Goal: Obtain resource: Download file/media

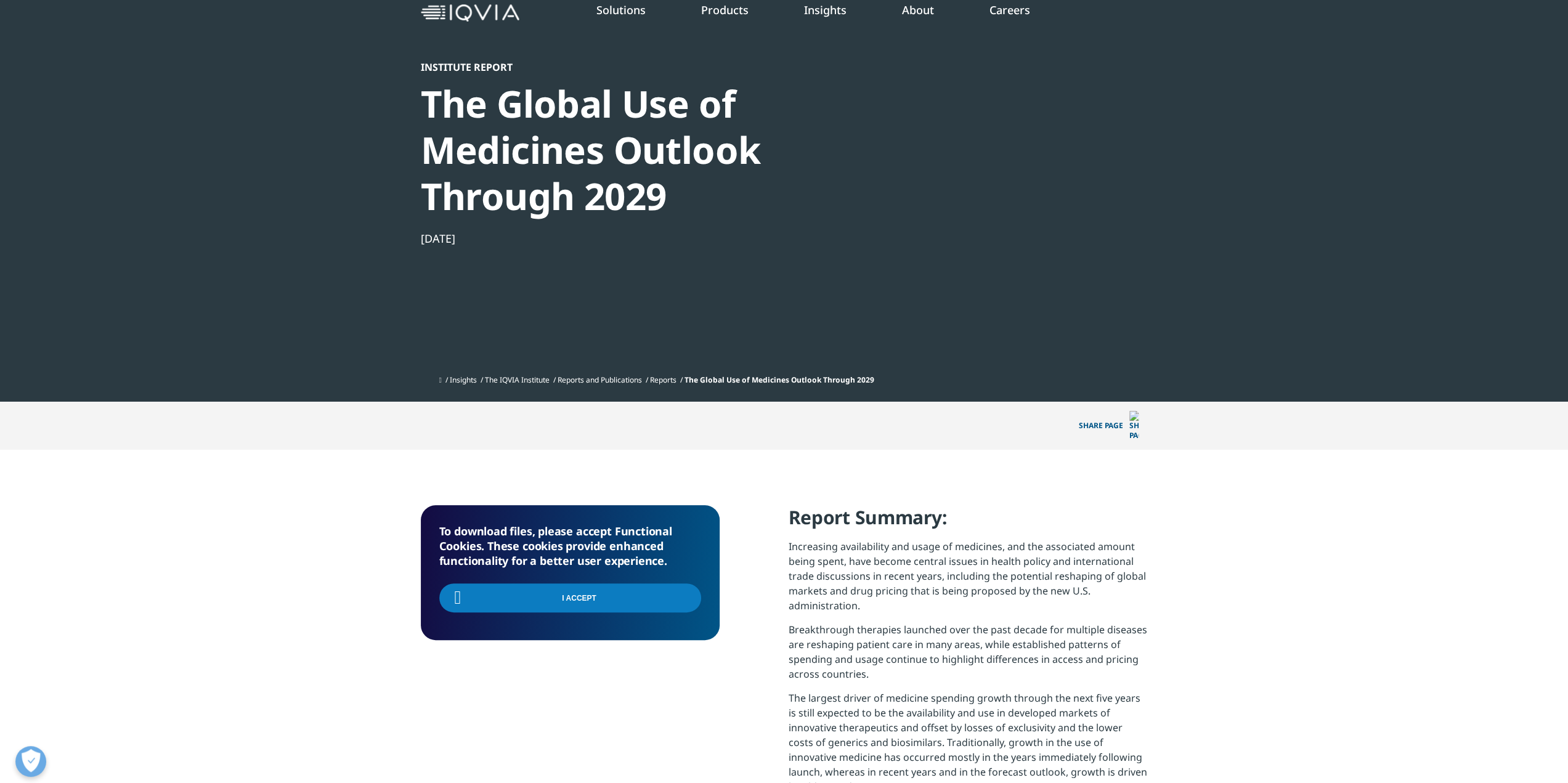
scroll to position [185, 0]
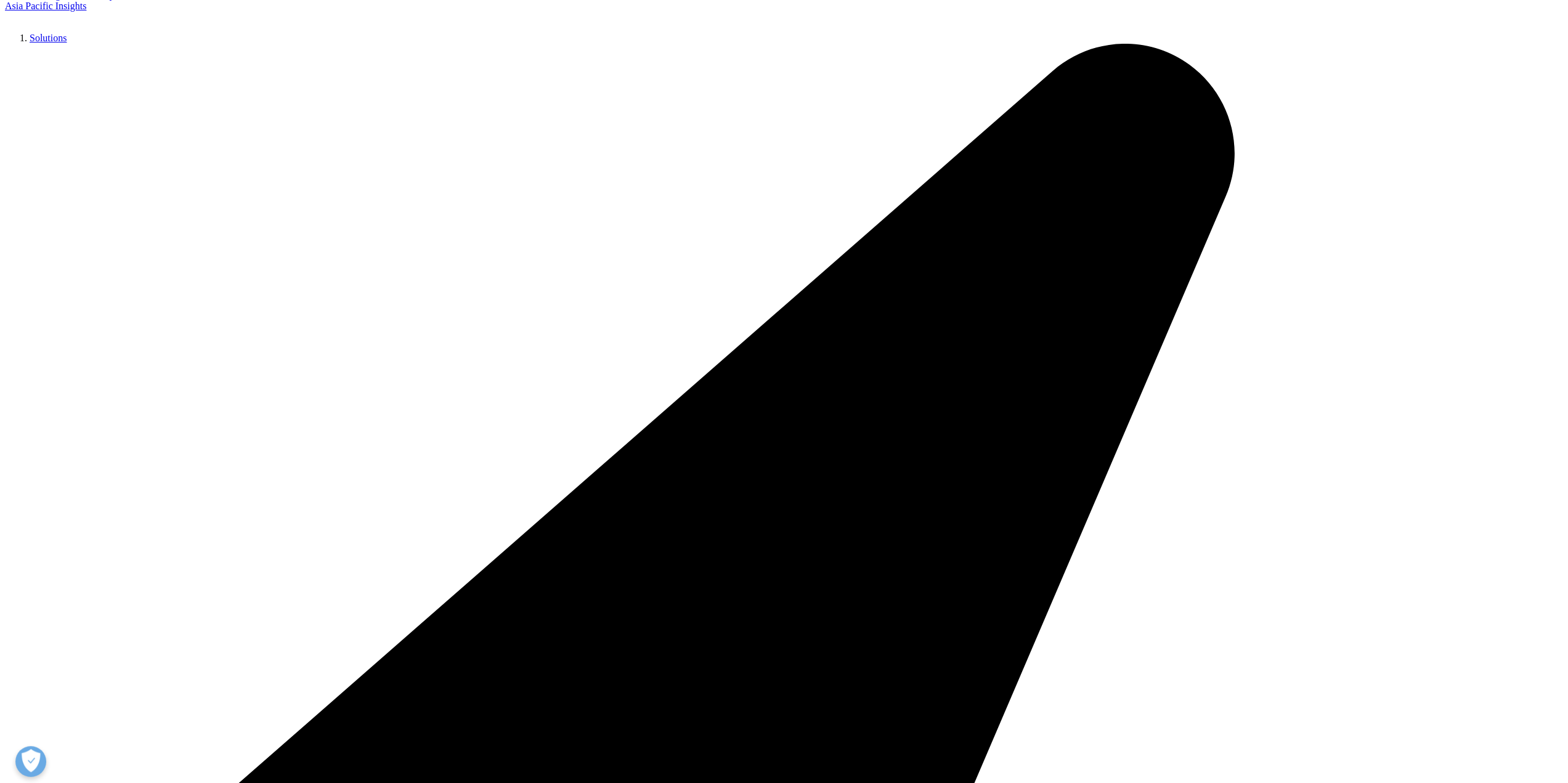
scroll to position [680, 727]
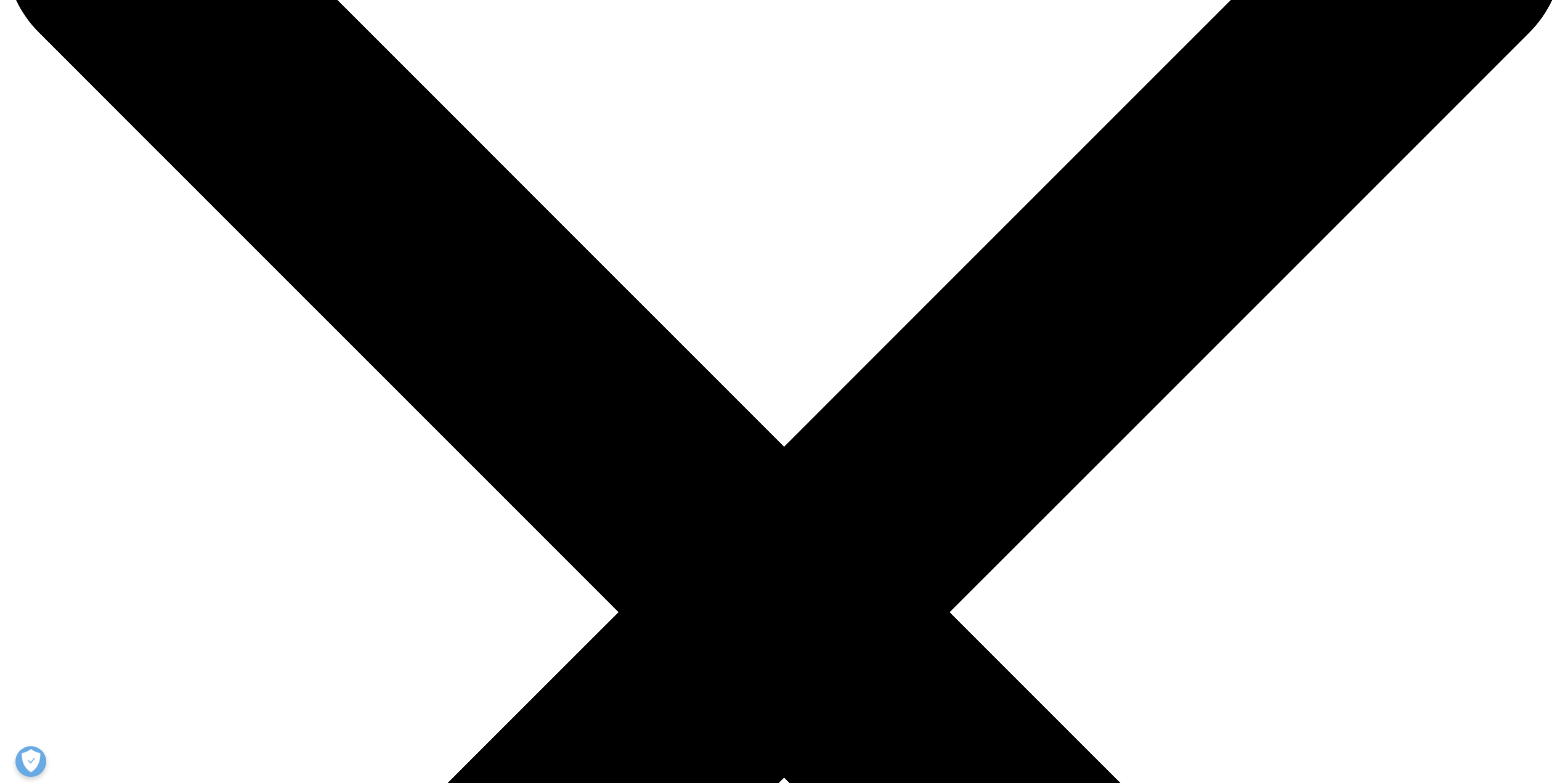
type input "Nick"
type input "DiFranco"
type input "ndifranco@gattefossecorp.com"
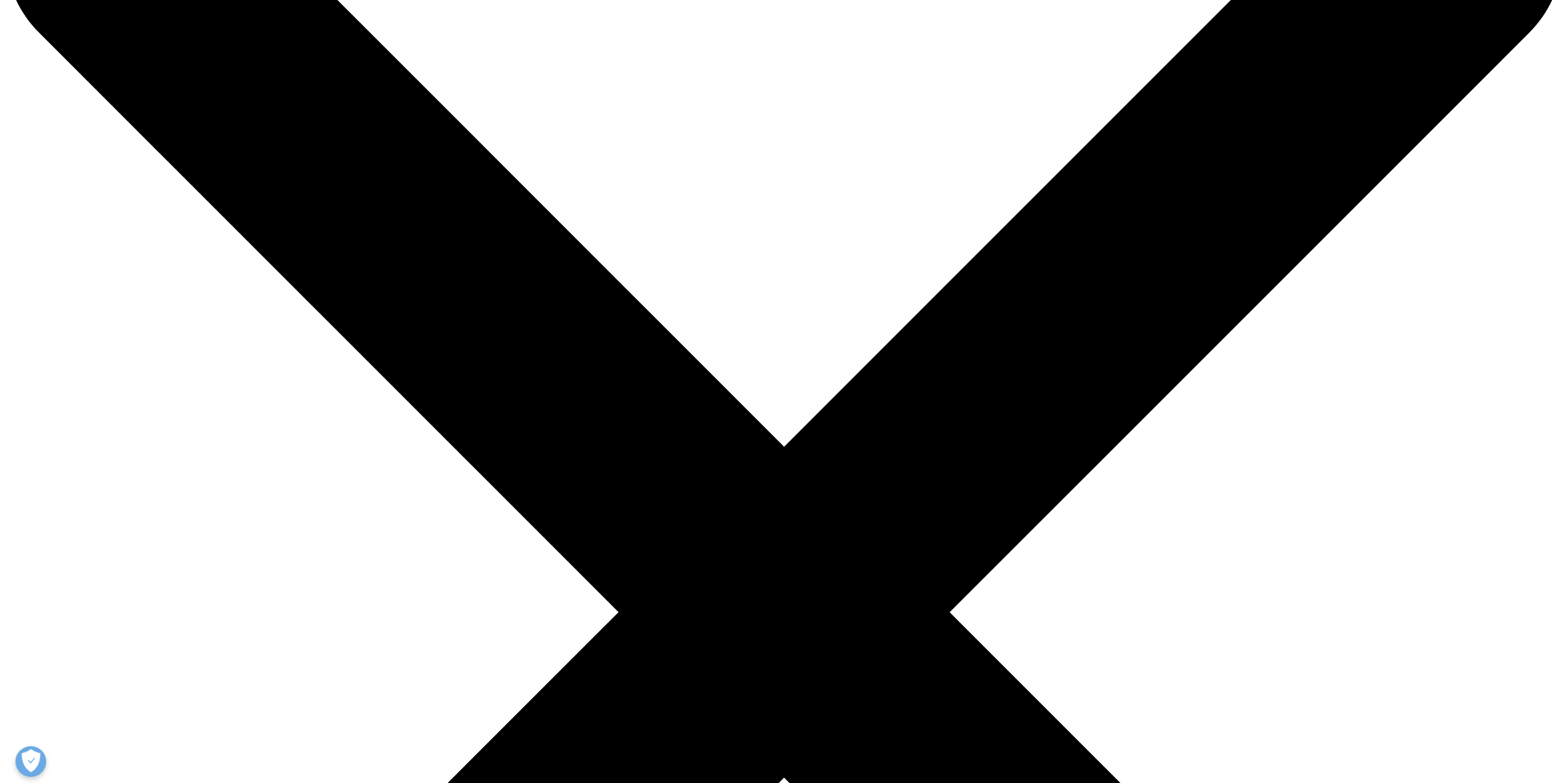
type input "Gattefossé"
select select "[GEOGRAPHIC_DATA]"
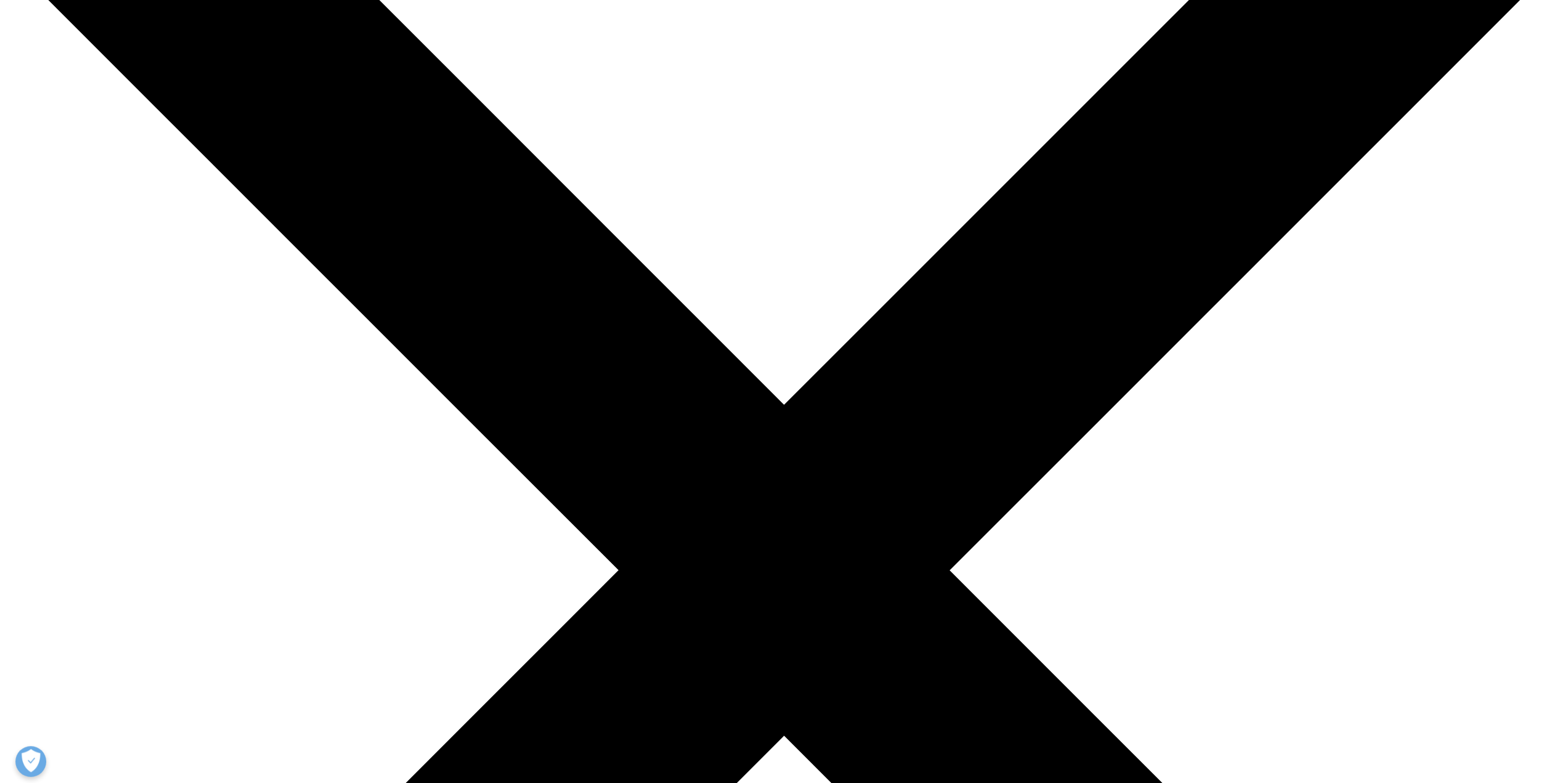
scroll to position [246, 0]
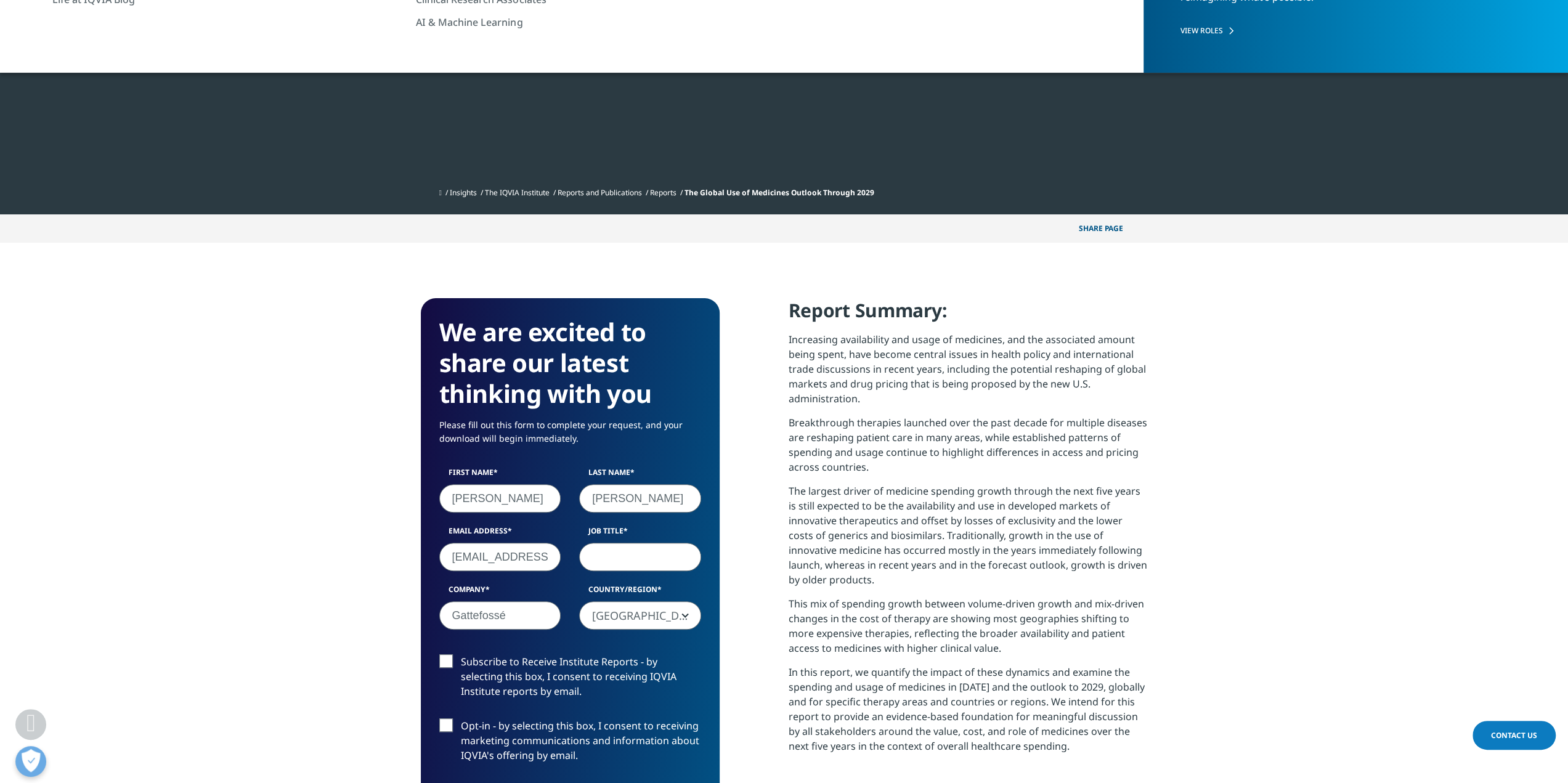
click at [628, 552] on input "Job Title" at bounding box center [640, 557] width 122 height 28
type input "Senior Marketing Manager"
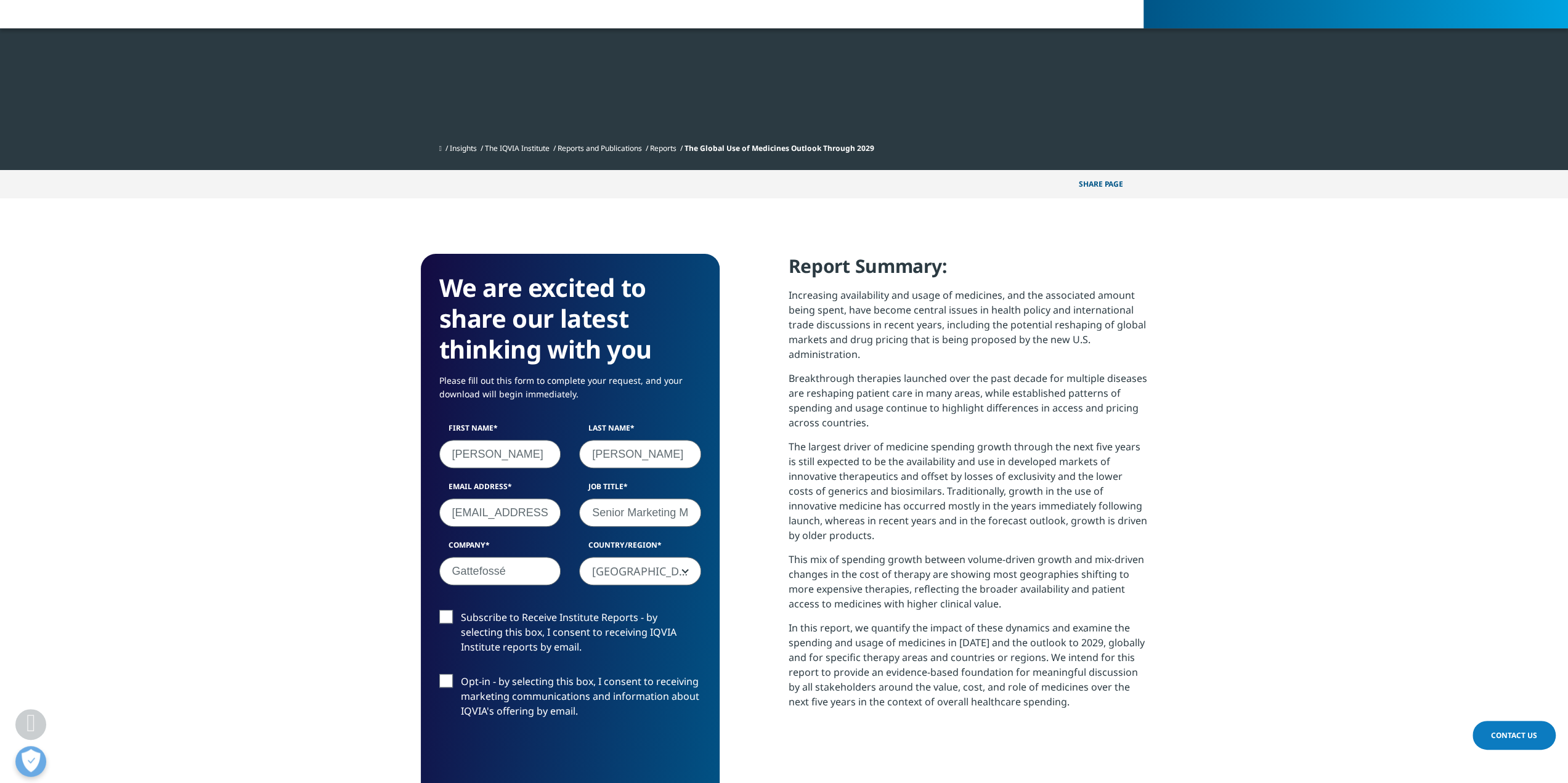
scroll to position [369, 0]
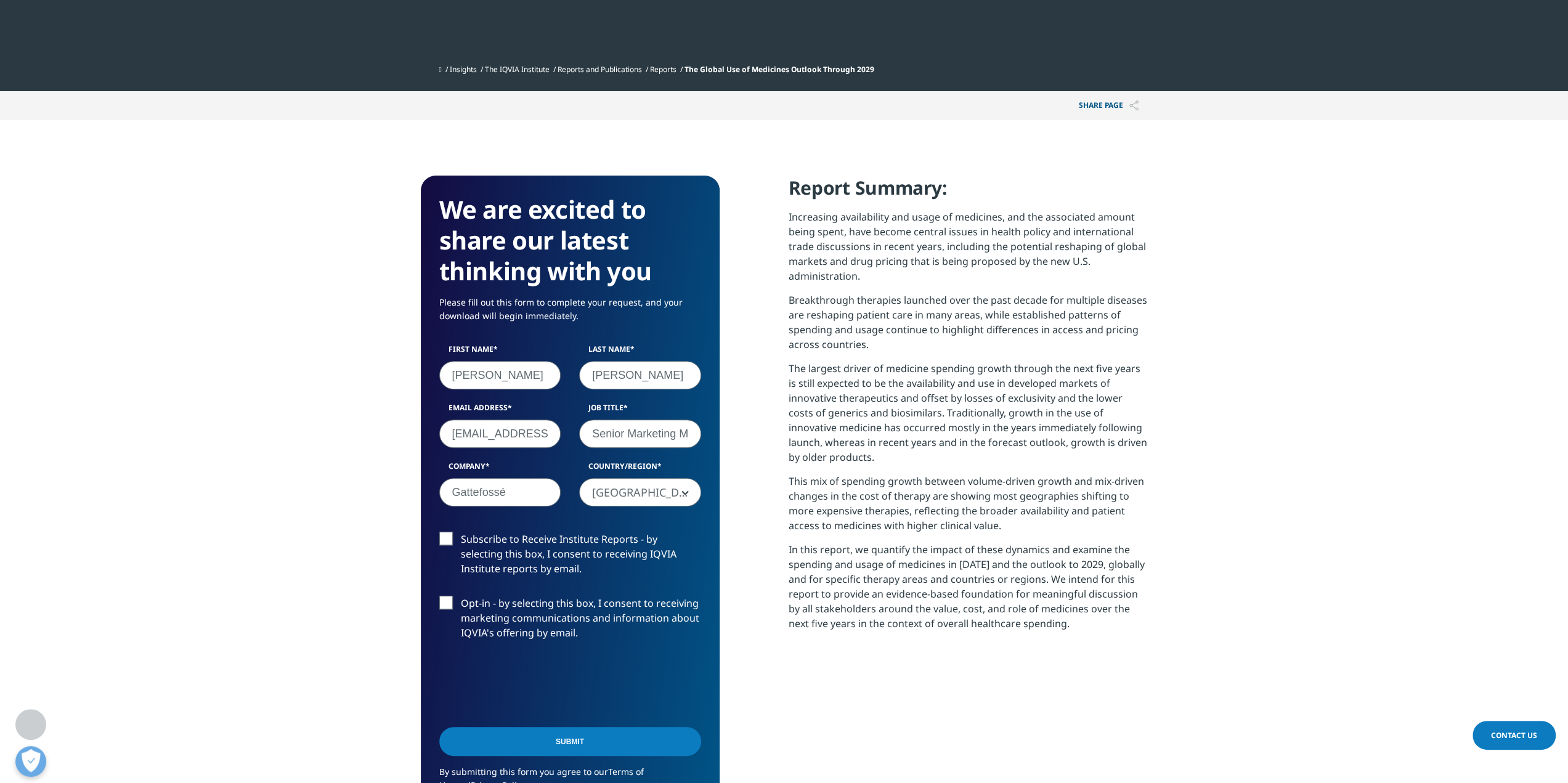
click at [447, 541] on label "Subscribe to Receive Institute Reports - by selecting this box, I consent to re…" at bounding box center [570, 557] width 262 height 51
click at [461, 532] on input "Subscribe to Receive Institute Reports - by selecting this box, I consent to re…" at bounding box center [461, 532] width 0 height 0
click at [525, 741] on input "Submit" at bounding box center [570, 741] width 262 height 29
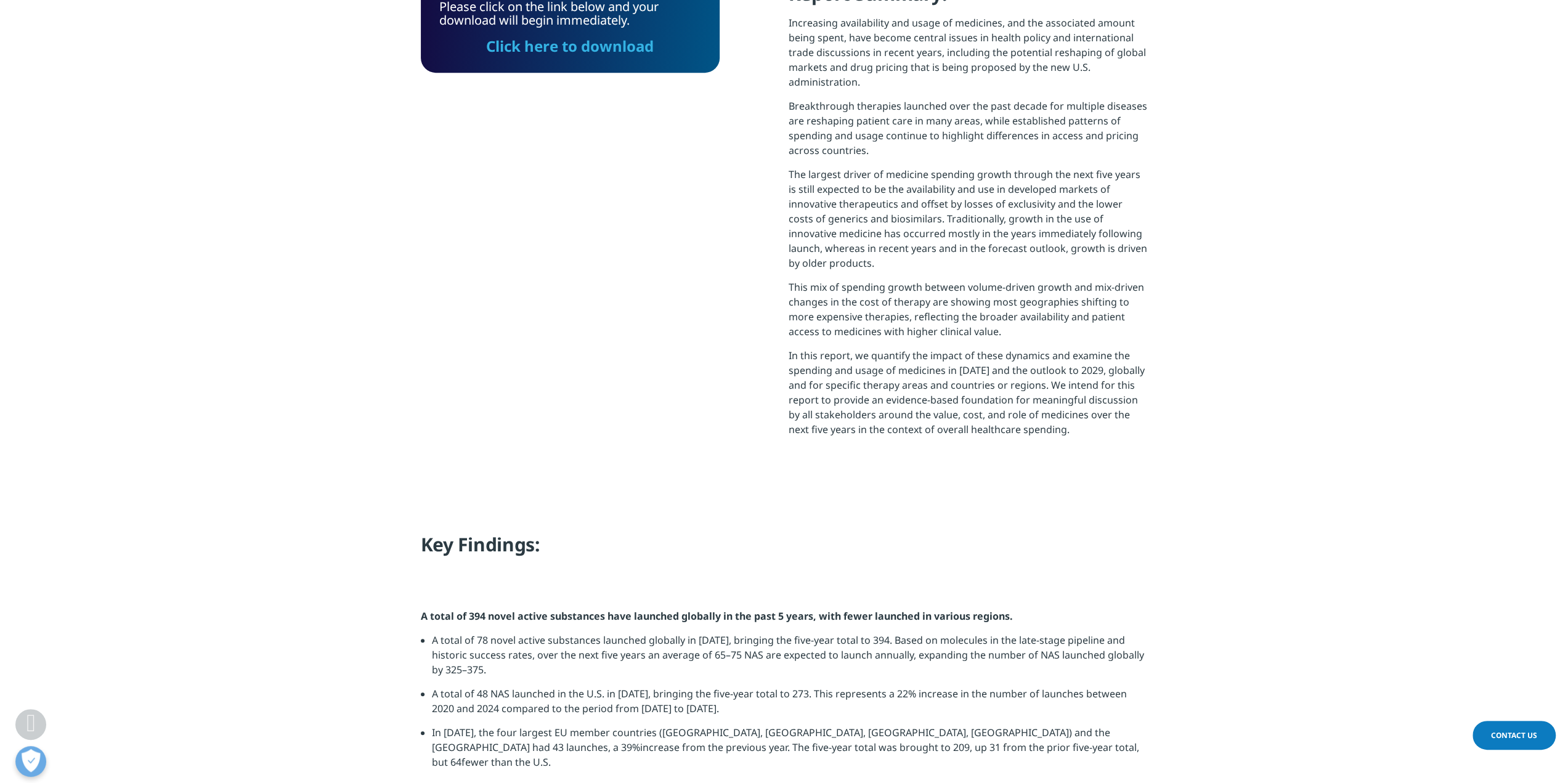
scroll to position [495, 727]
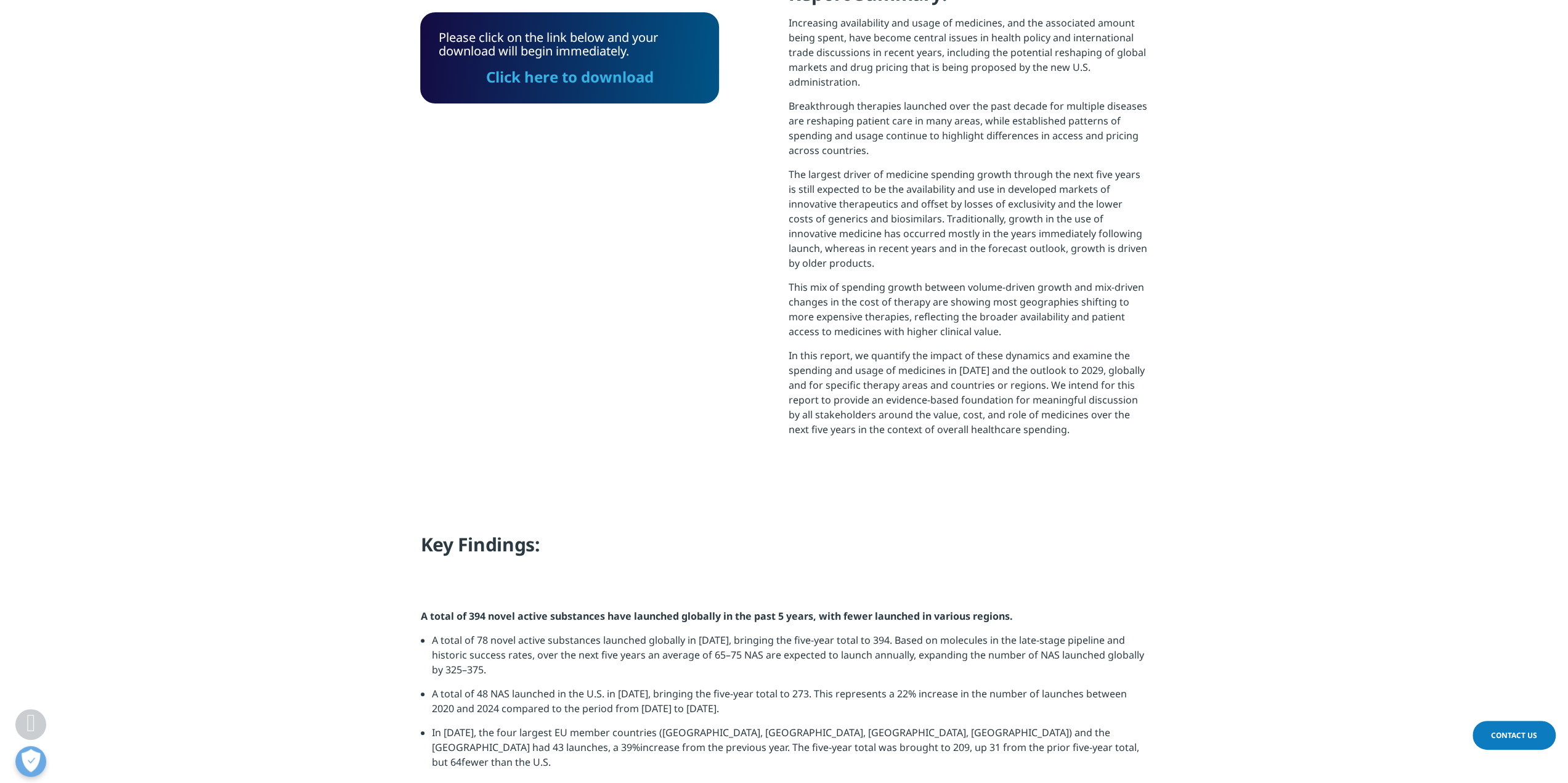
click at [573, 85] on link "Click here to download" at bounding box center [570, 76] width 168 height 20
